Goal: Task Accomplishment & Management: Complete application form

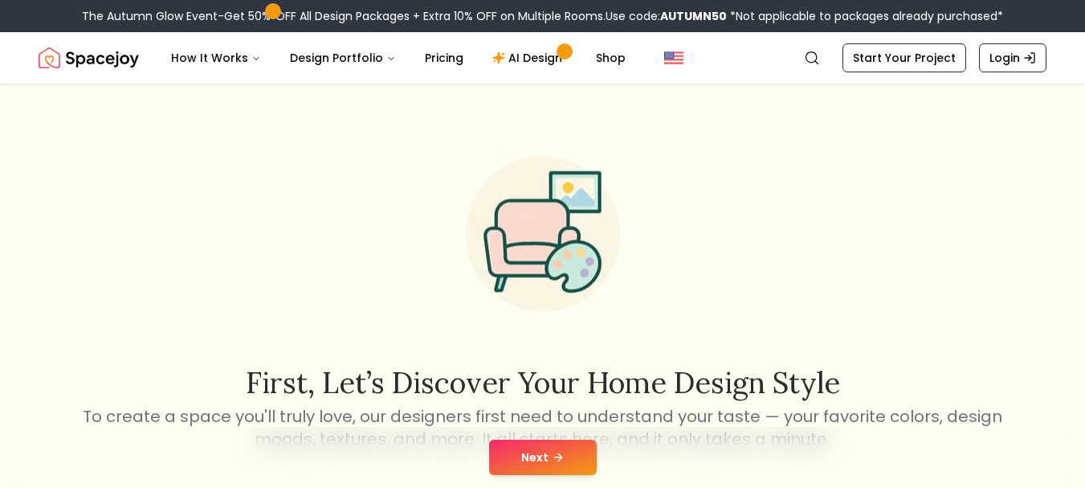
click at [542, 457] on button "Next" at bounding box center [543, 456] width 108 height 35
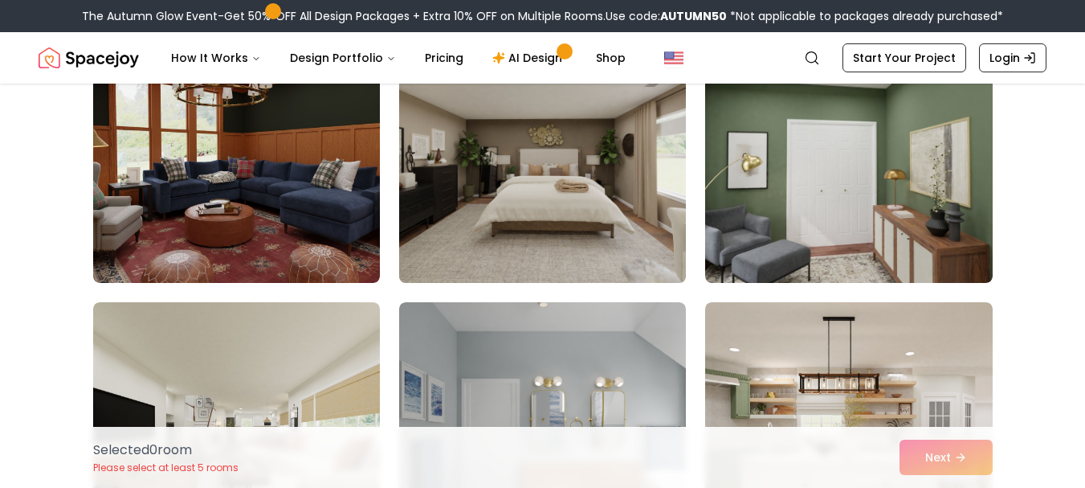
scroll to position [198, 0]
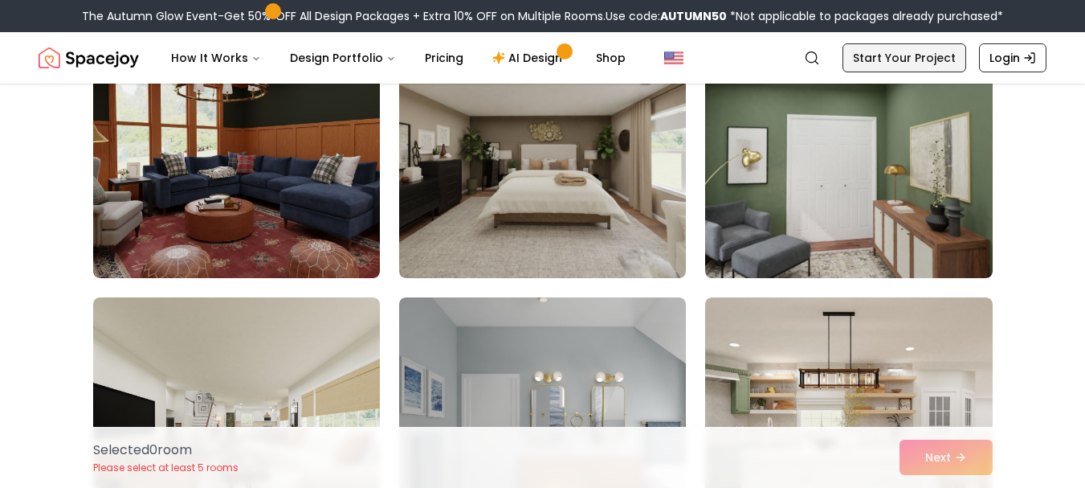
click at [906, 55] on link "Start Your Project" at bounding box center [905, 57] width 124 height 29
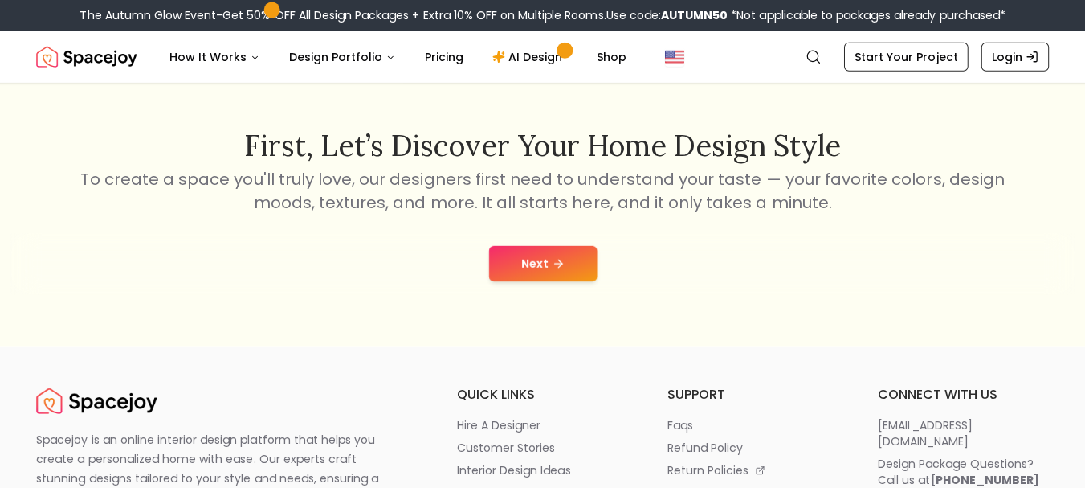
scroll to position [235, 0]
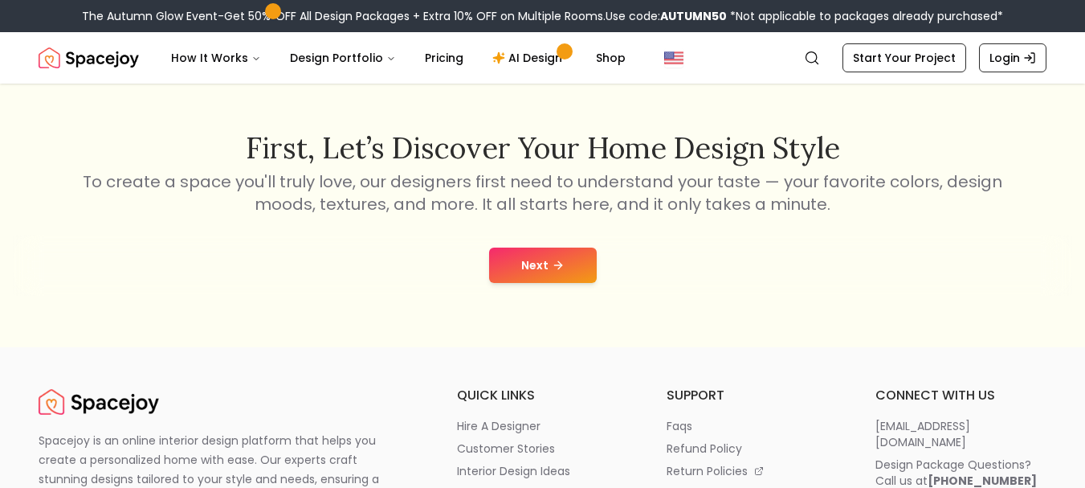
click at [544, 271] on button "Next" at bounding box center [543, 264] width 108 height 35
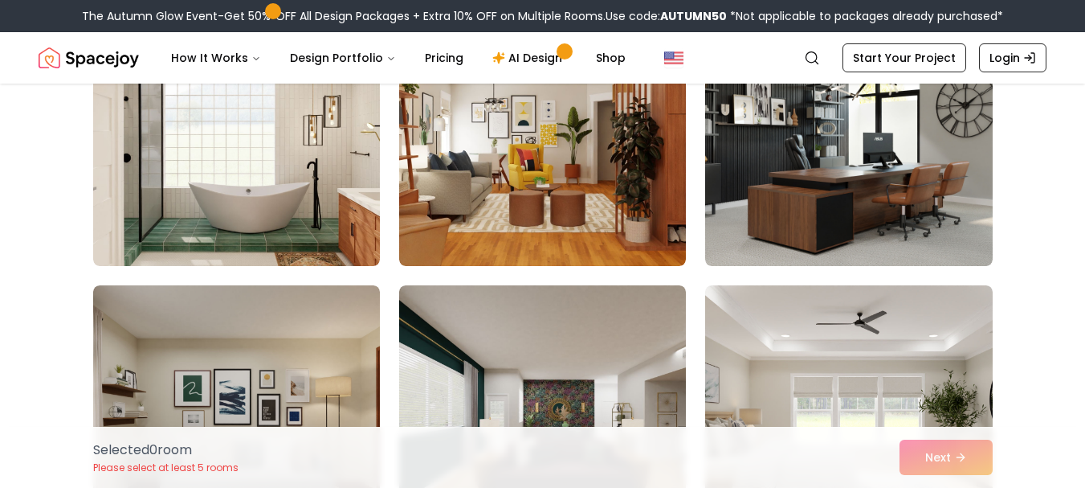
scroll to position [829, 0]
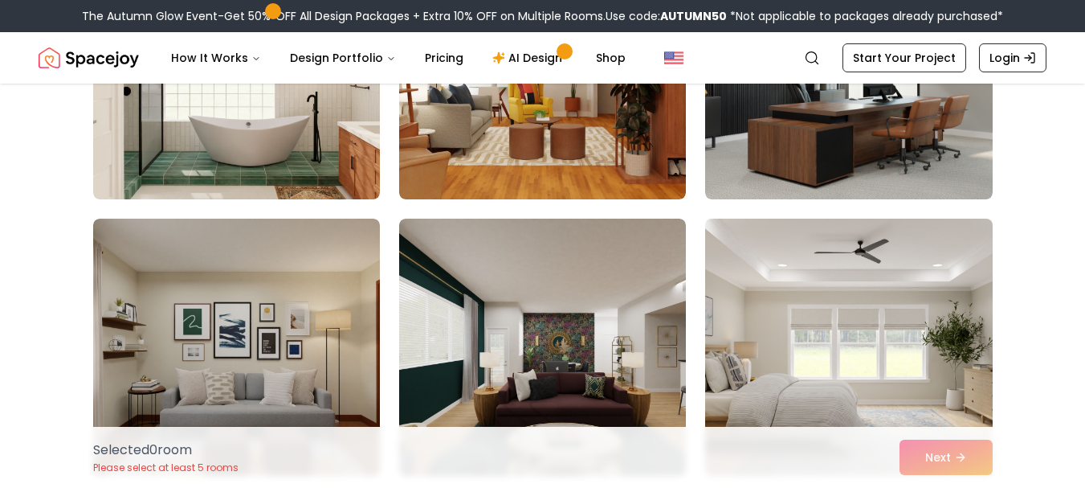
click at [742, 352] on img at bounding box center [848, 347] width 301 height 270
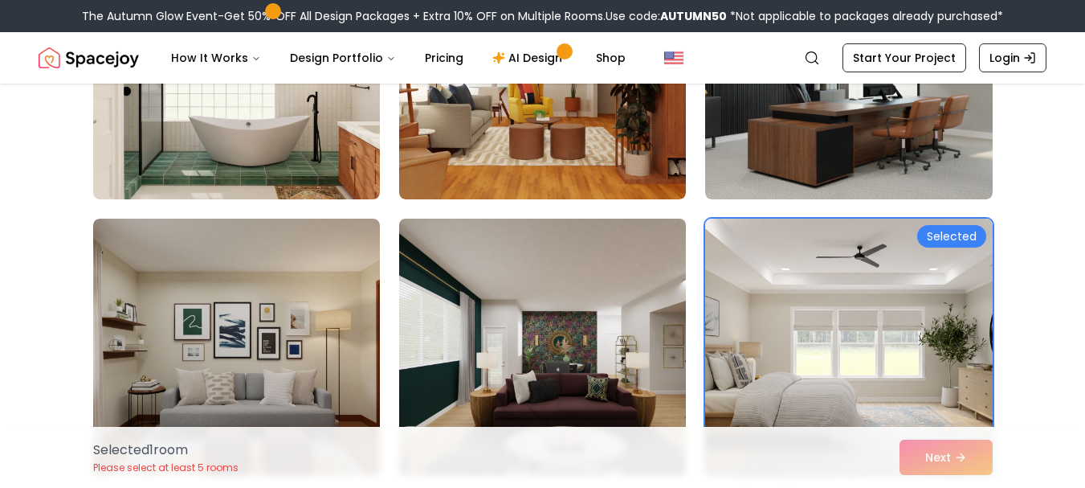
click at [611, 347] on img at bounding box center [542, 347] width 301 height 270
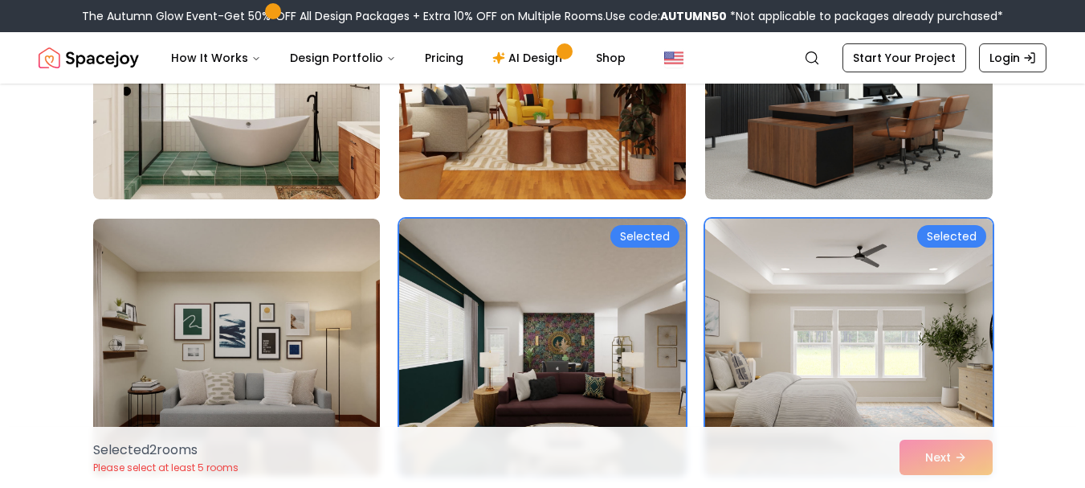
click at [451, 143] on img at bounding box center [542, 71] width 301 height 270
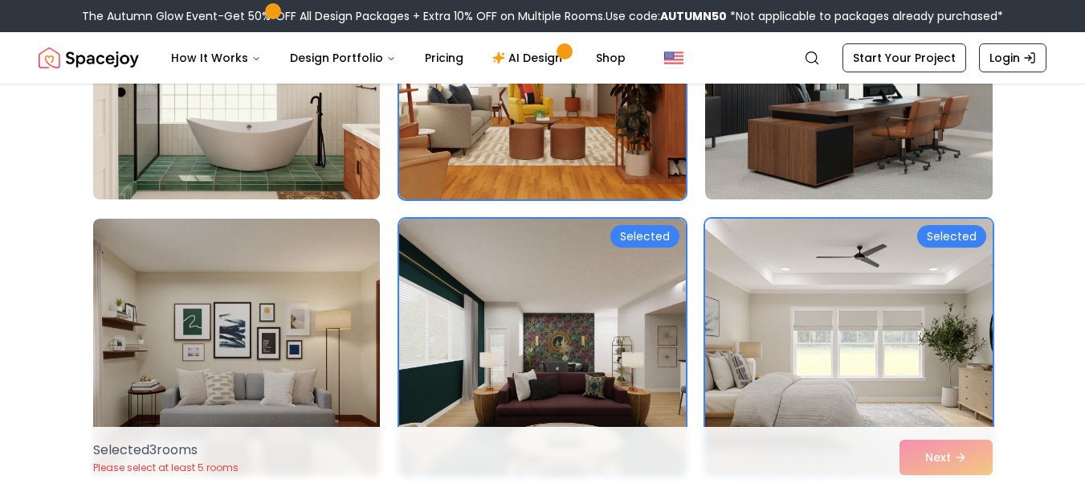
click at [350, 149] on img at bounding box center [236, 71] width 301 height 270
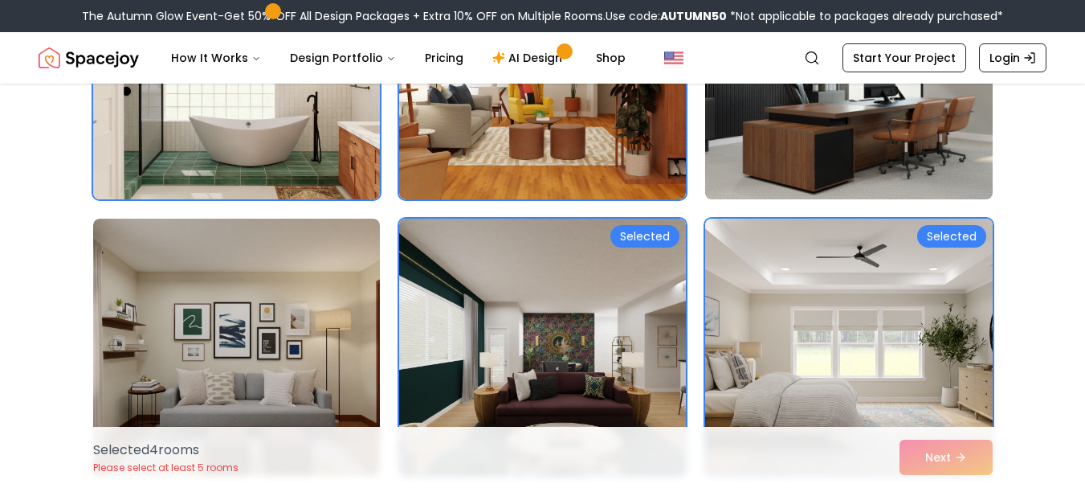
click at [781, 157] on img at bounding box center [848, 71] width 301 height 270
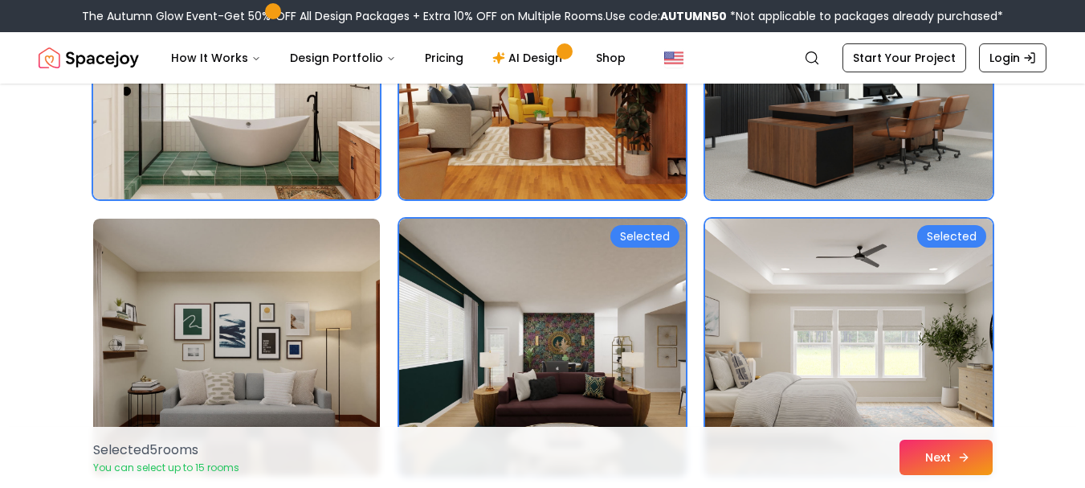
click at [938, 449] on button "Next" at bounding box center [946, 456] width 93 height 35
